Goal: Task Accomplishment & Management: Manage account settings

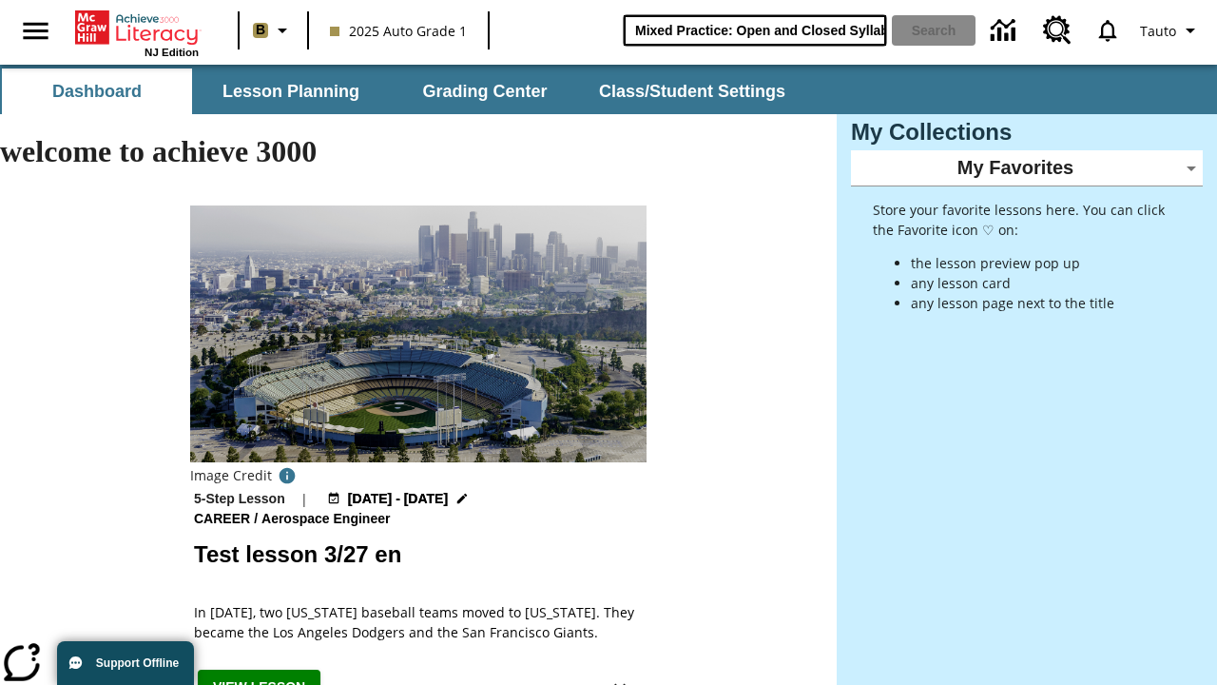
type input "Mixed Practice: Open and Closed Syllables"
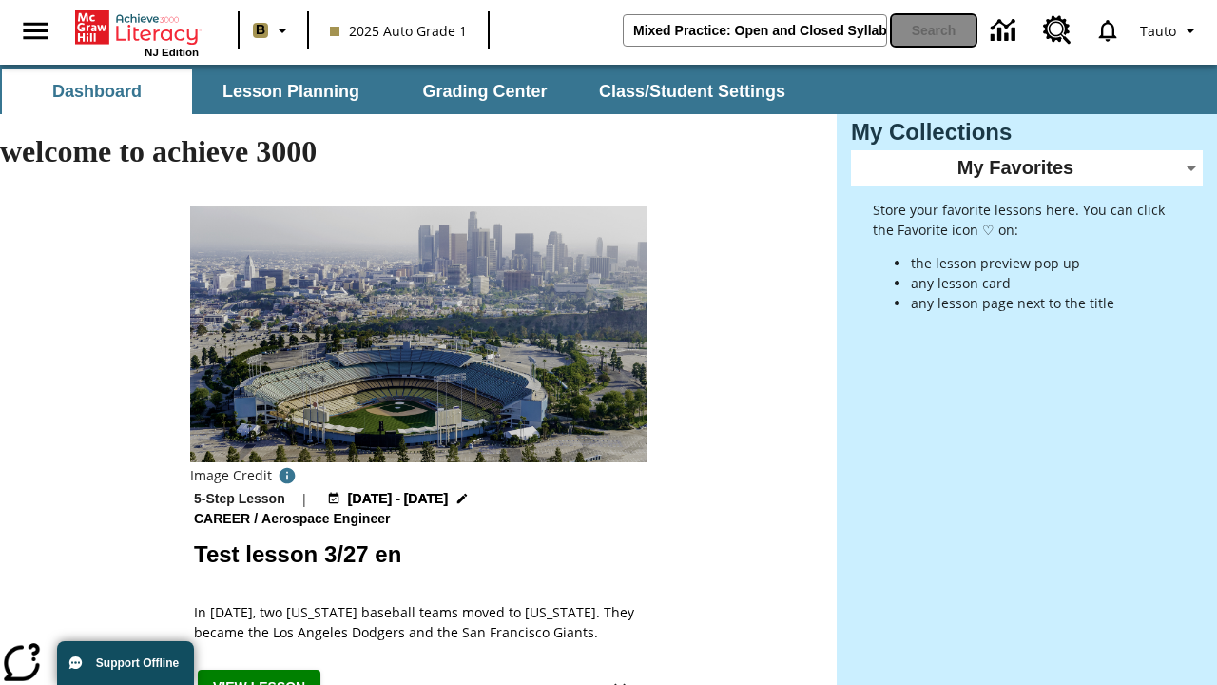
click at [934, 30] on button "Search" at bounding box center [934, 30] width 84 height 30
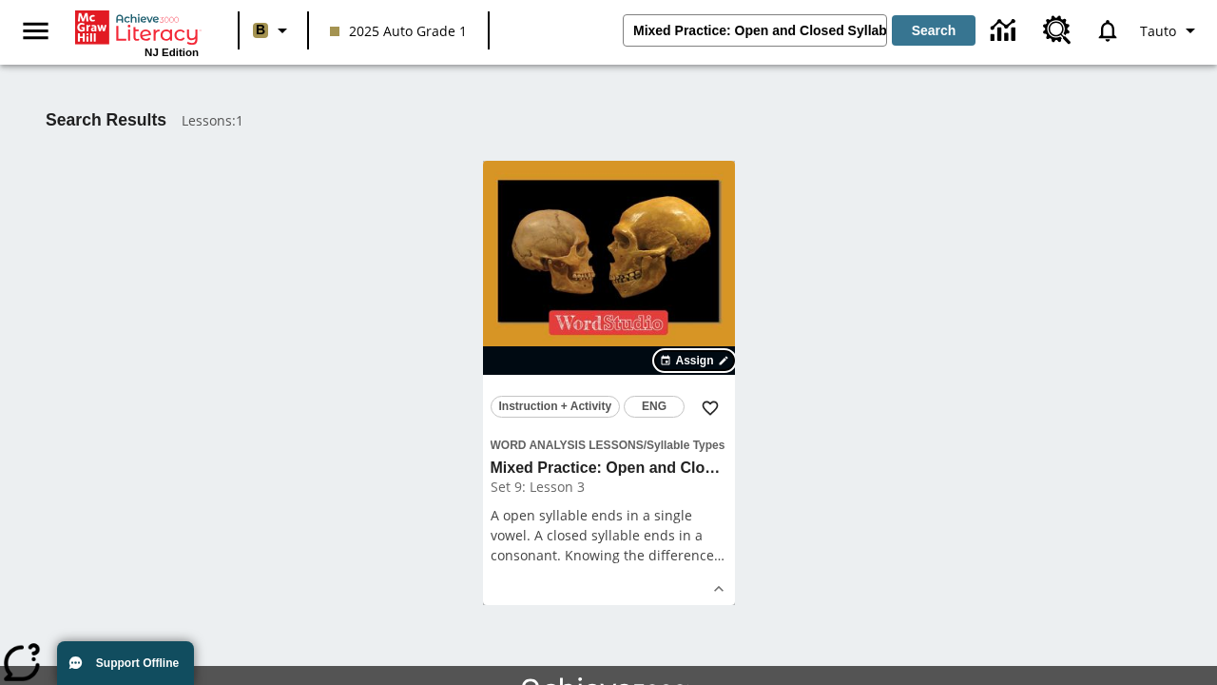
click at [696, 360] on span "Assign" at bounding box center [694, 360] width 38 height 17
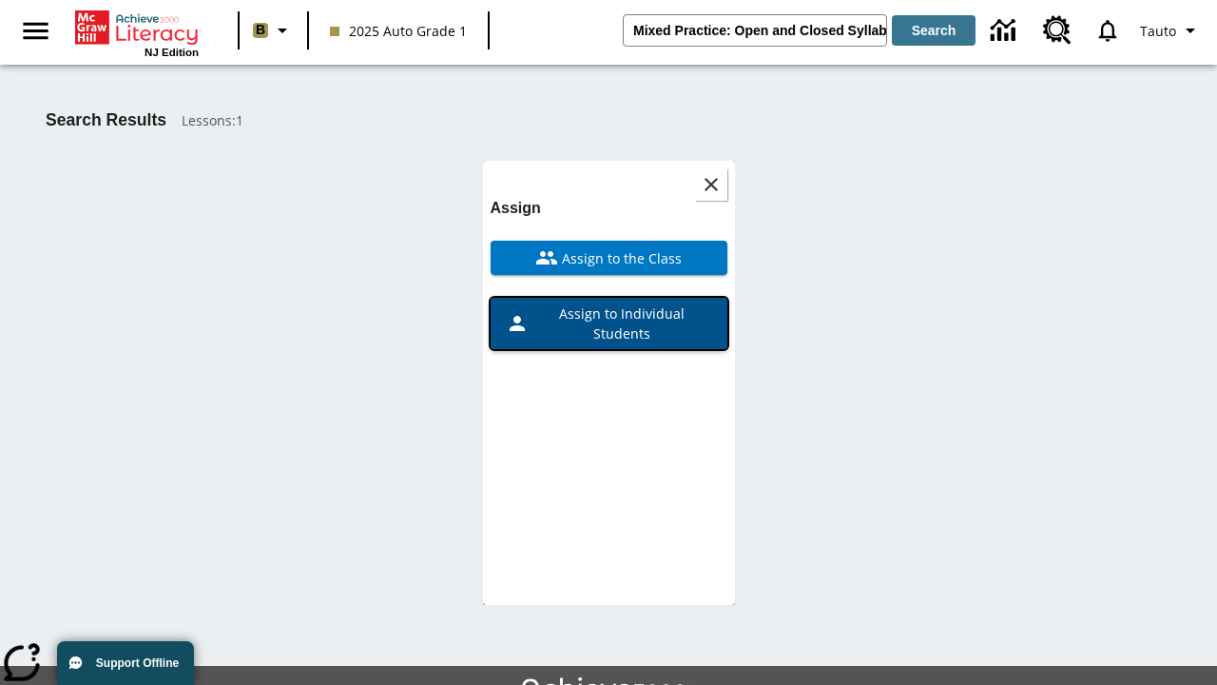
click at [609, 323] on span "Assign to Individual Students" at bounding box center [621, 323] width 184 height 40
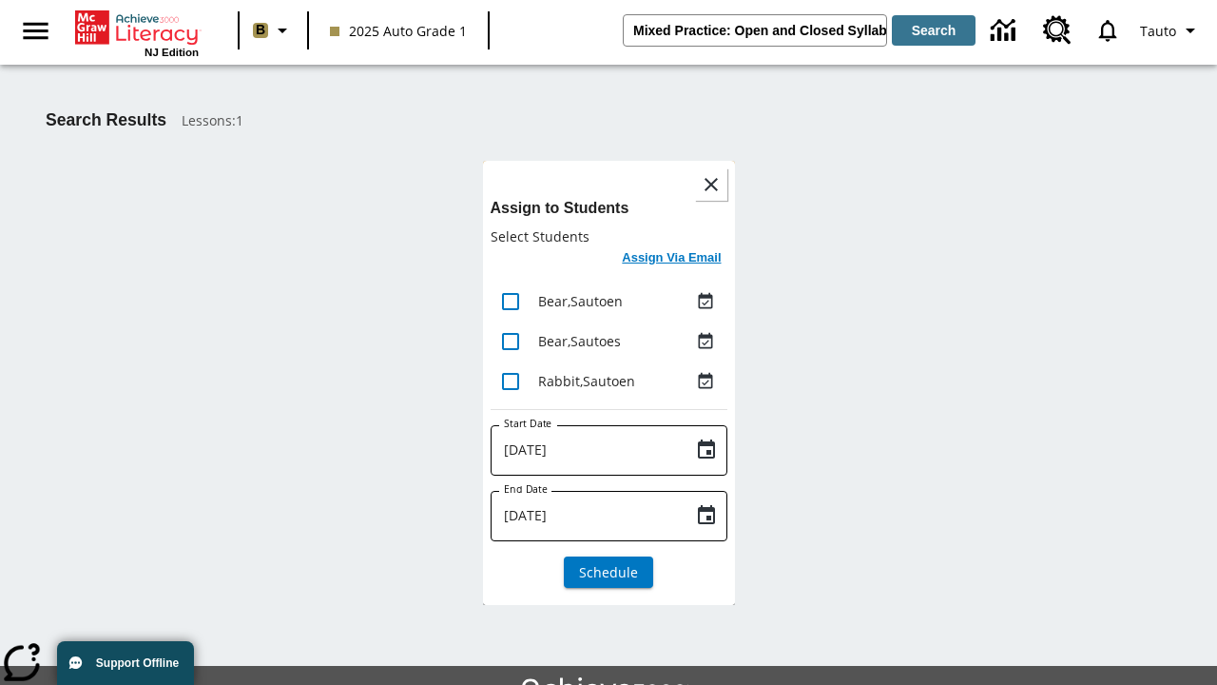
click at [510, 301] on input "lesson details" at bounding box center [511, 301] width 40 height 40
checkbox input "true"
click at [510, 340] on input "lesson details" at bounding box center [511, 341] width 40 height 40
checkbox input "true"
click at [510, 380] on input "lesson details" at bounding box center [511, 381] width 40 height 40
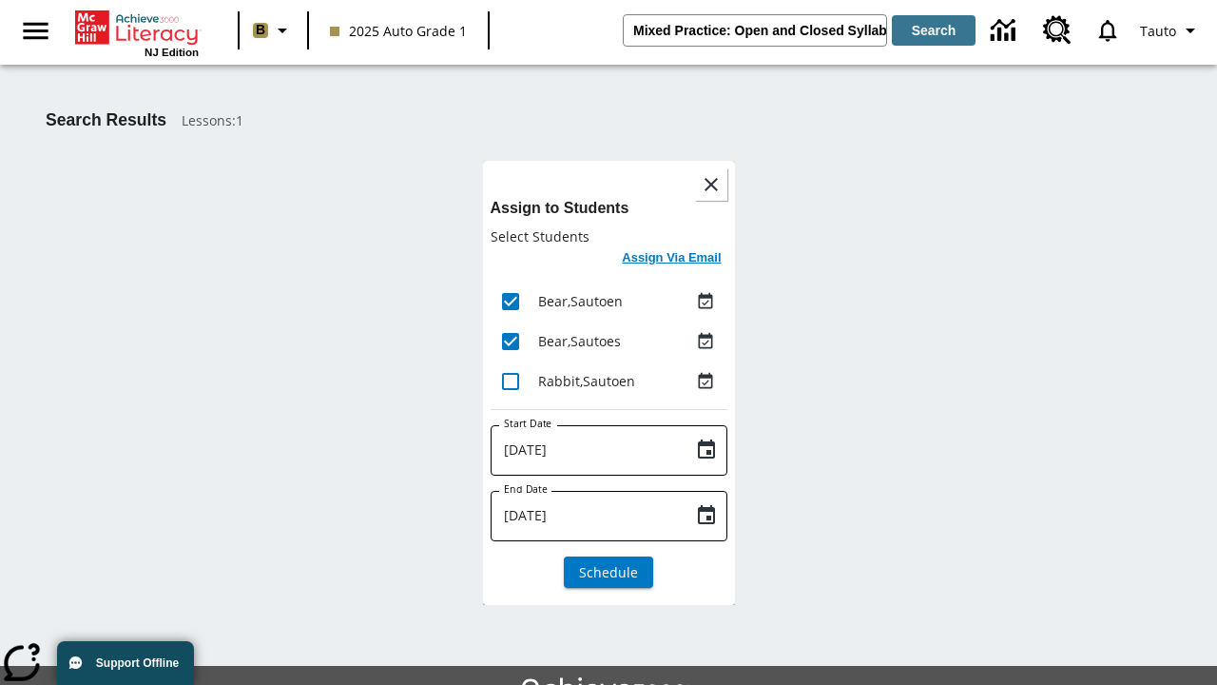
checkbox input "true"
click at [706, 450] on icon "Choose date, selected date is Aug 19, 2025" at bounding box center [706, 449] width 23 height 23
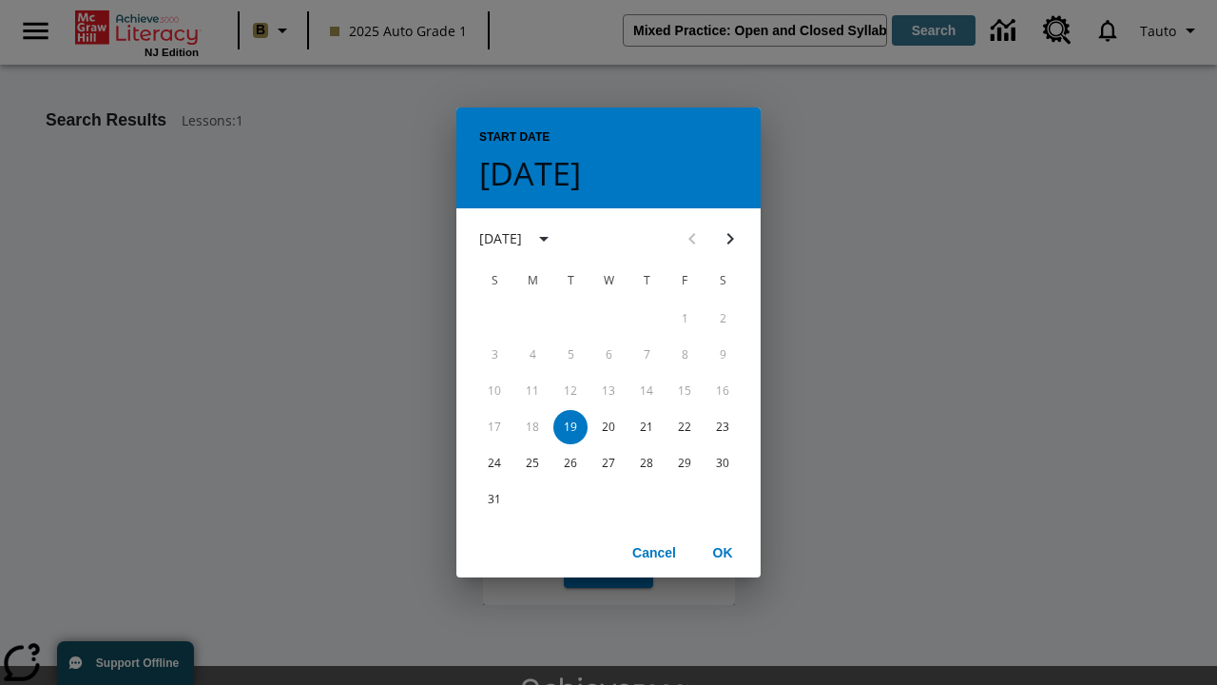
click at [571, 426] on button "19" at bounding box center [570, 427] width 34 height 34
click at [723, 552] on button "OK" at bounding box center [722, 552] width 61 height 35
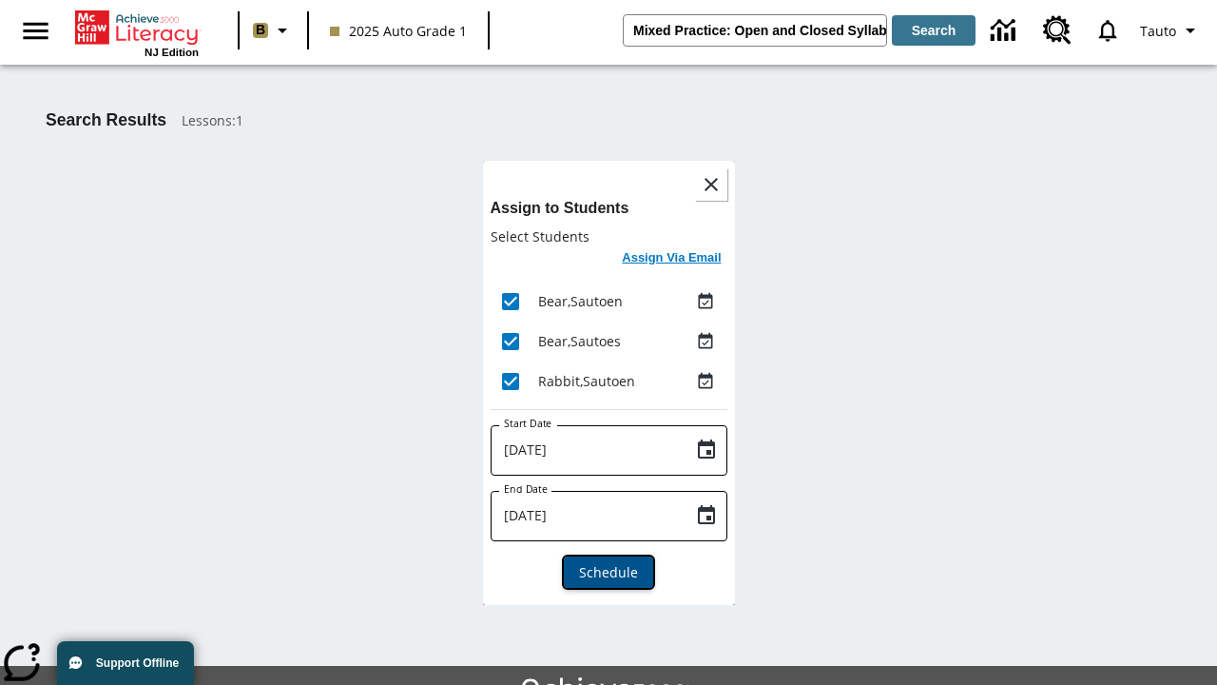
click at [609, 572] on span "Schedule" at bounding box center [608, 572] width 59 height 20
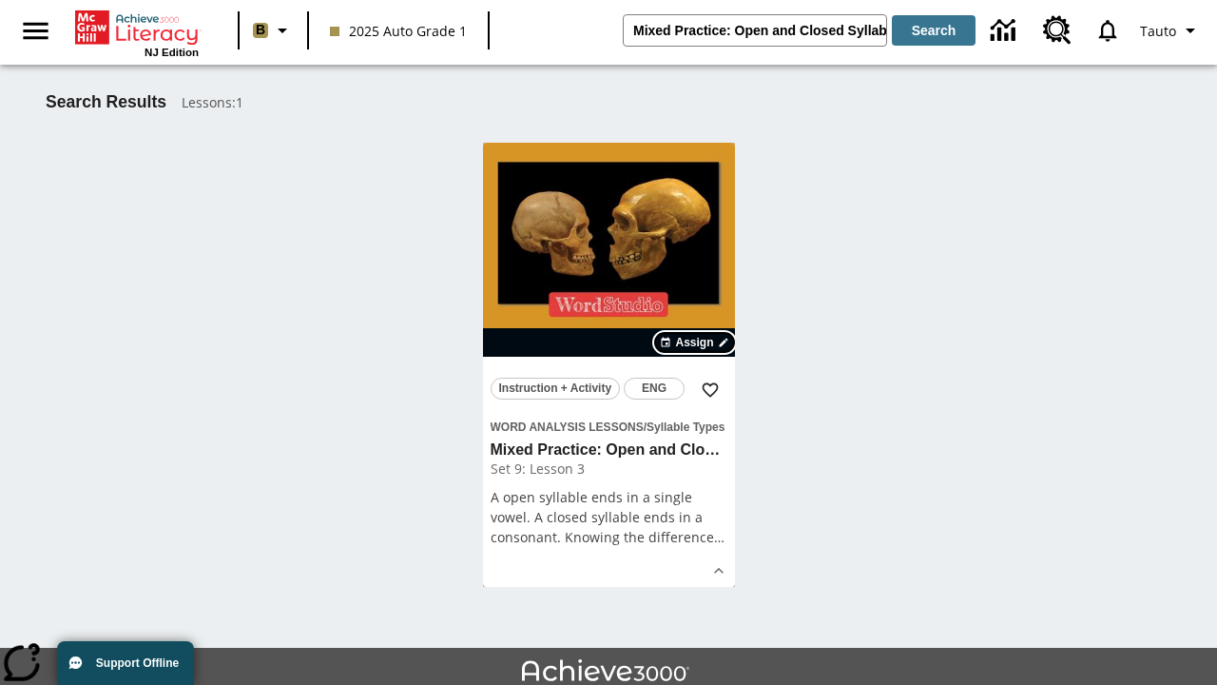
click at [696, 334] on span "Assign" at bounding box center [694, 342] width 38 height 17
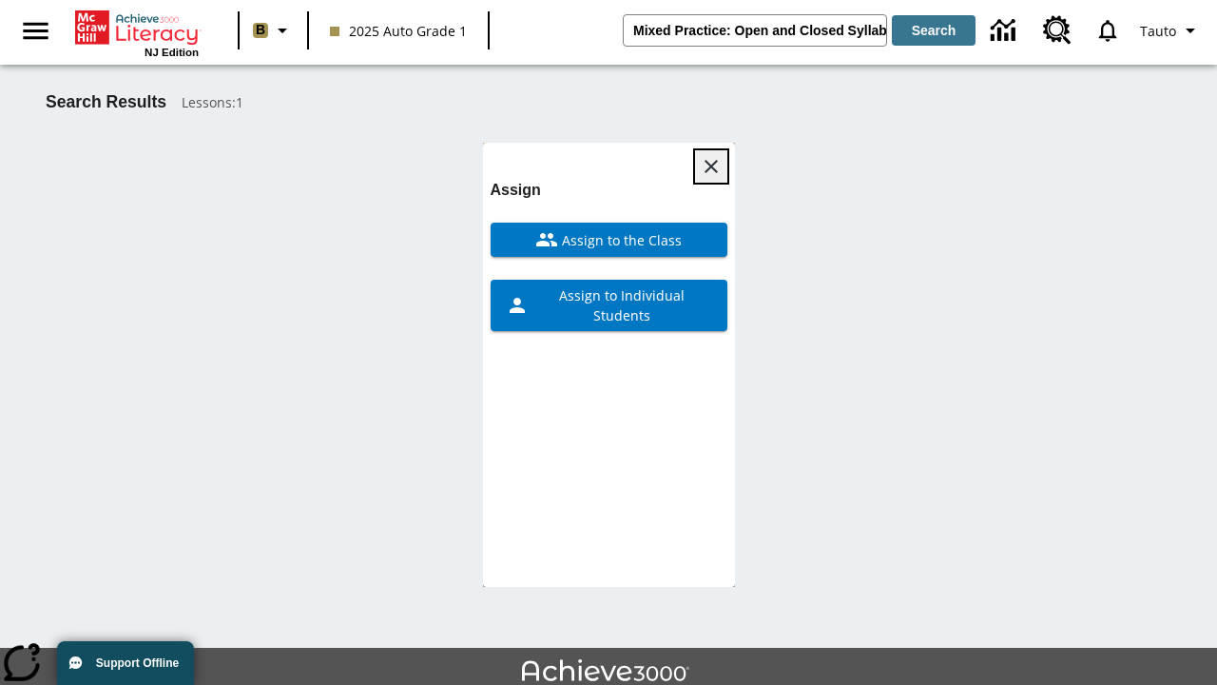
scroll to position [104, 0]
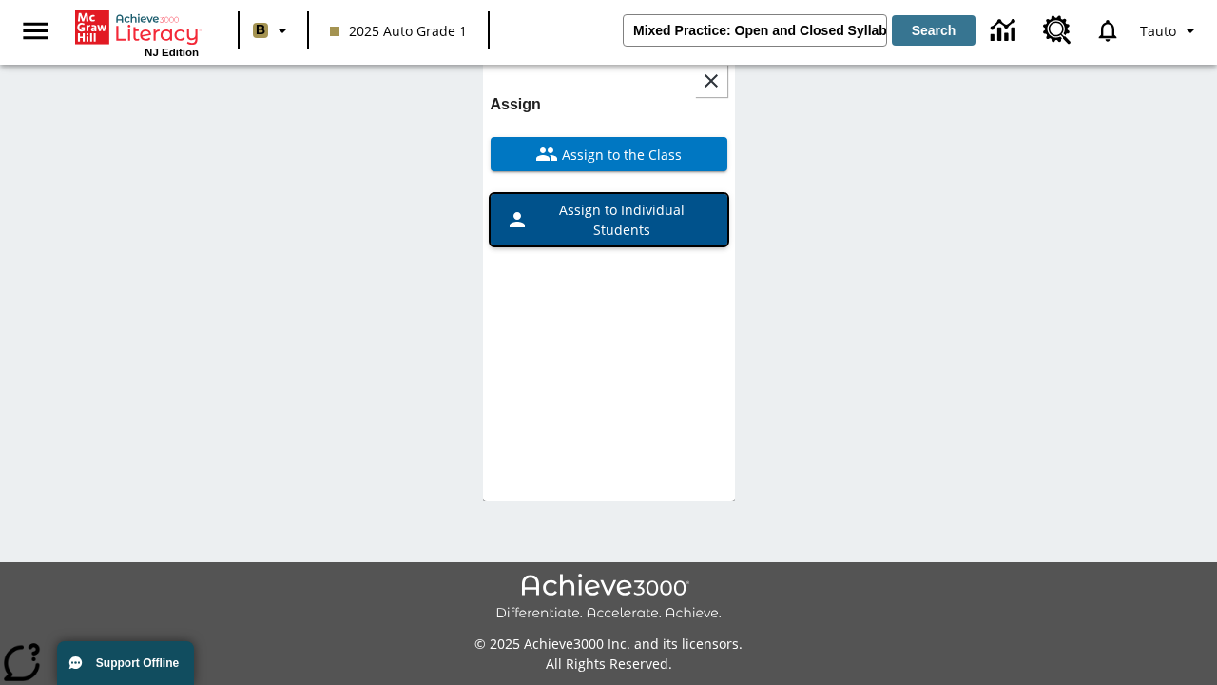
click at [609, 220] on span "Assign to Individual Students" at bounding box center [621, 220] width 184 height 40
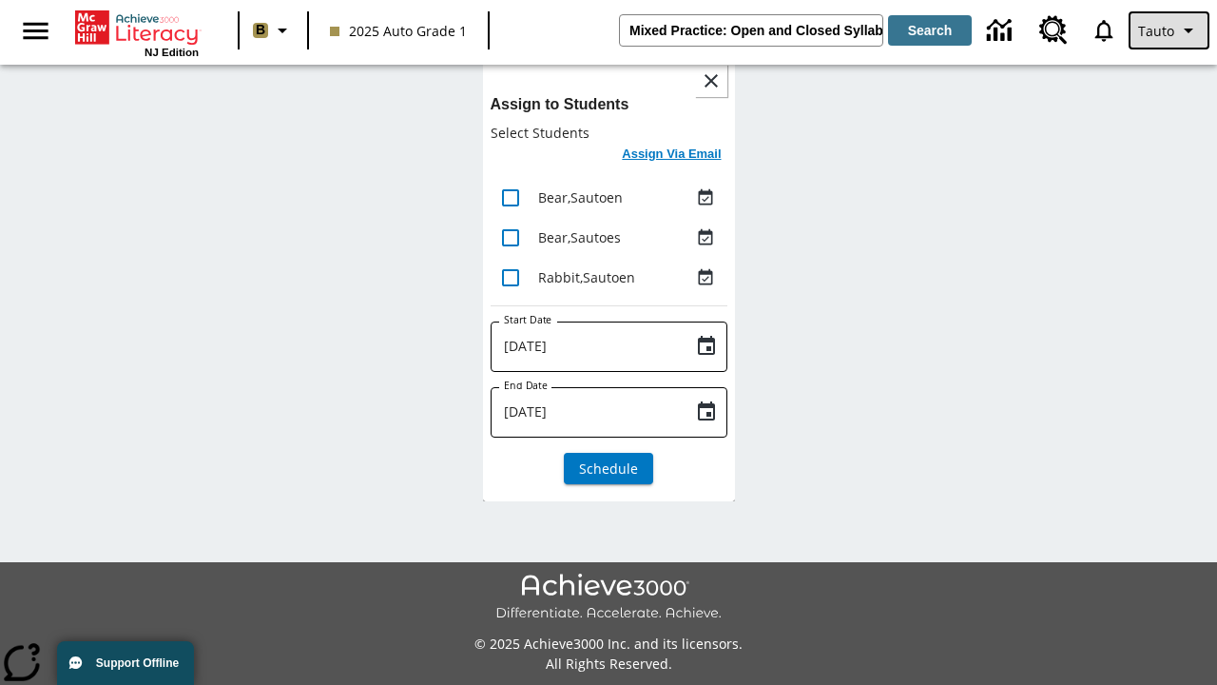
click at [1171, 30] on span "Tauto" at bounding box center [1156, 31] width 36 height 20
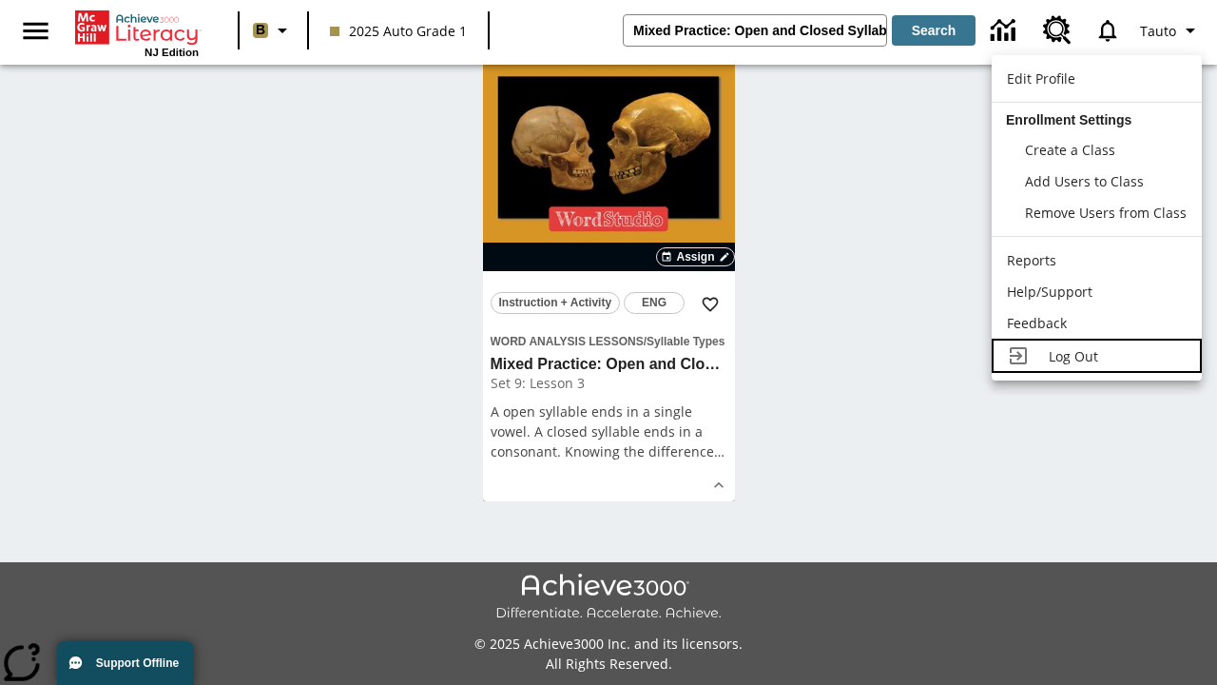
click at [1096, 356] on span "Log Out" at bounding box center [1073, 356] width 49 height 18
